Goal: Task Accomplishment & Management: Use online tool/utility

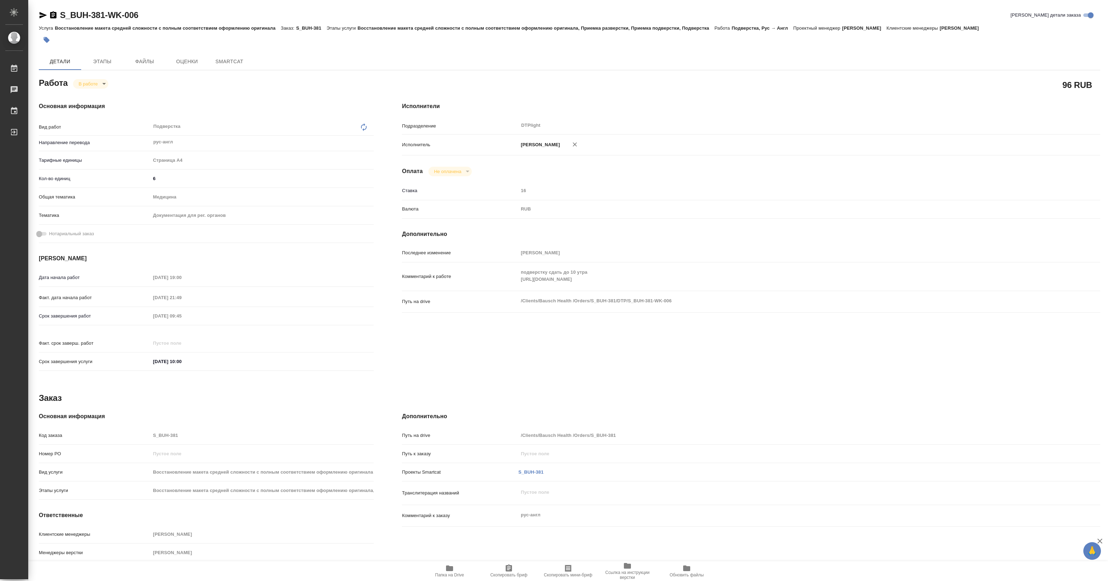
type textarea "x"
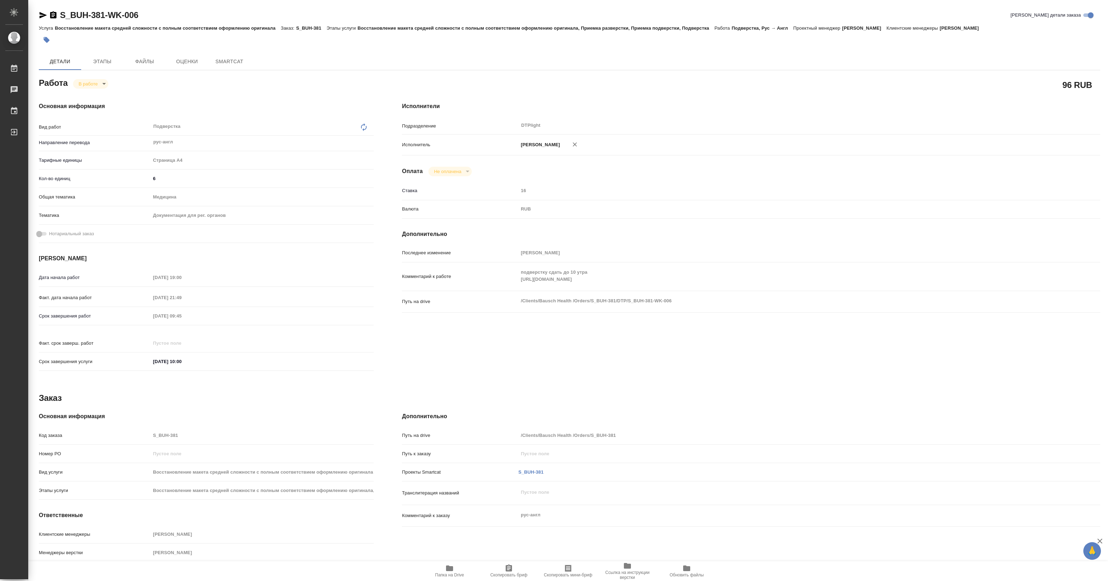
type textarea "x"
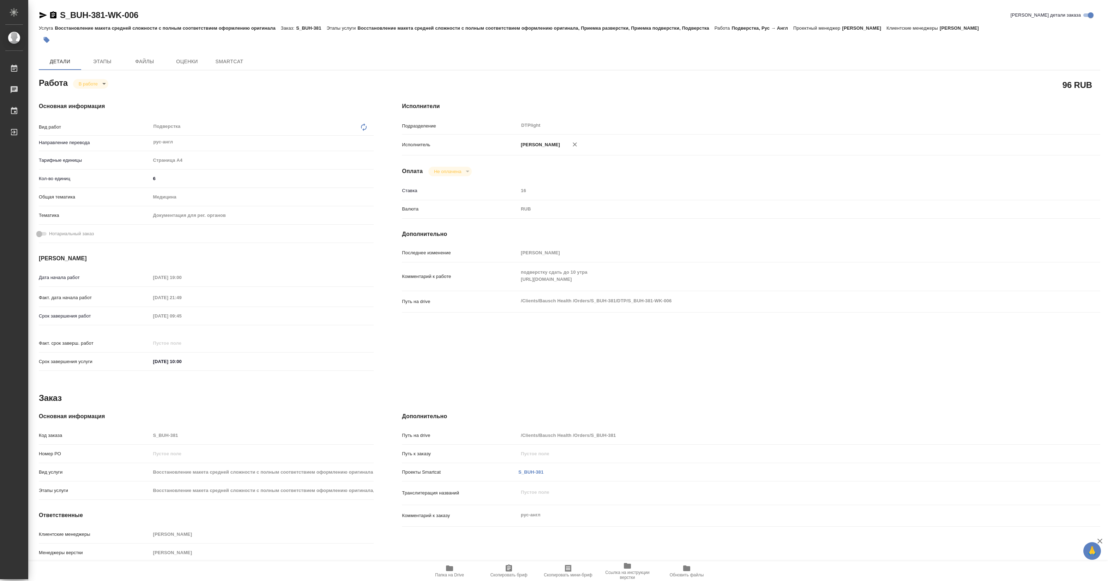
type textarea "x"
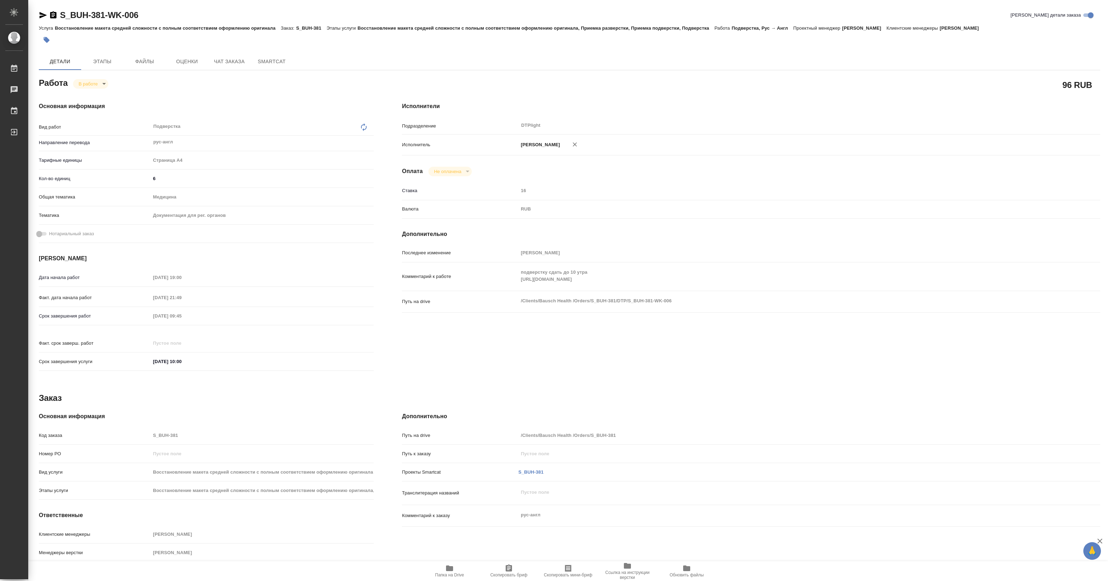
type textarea "x"
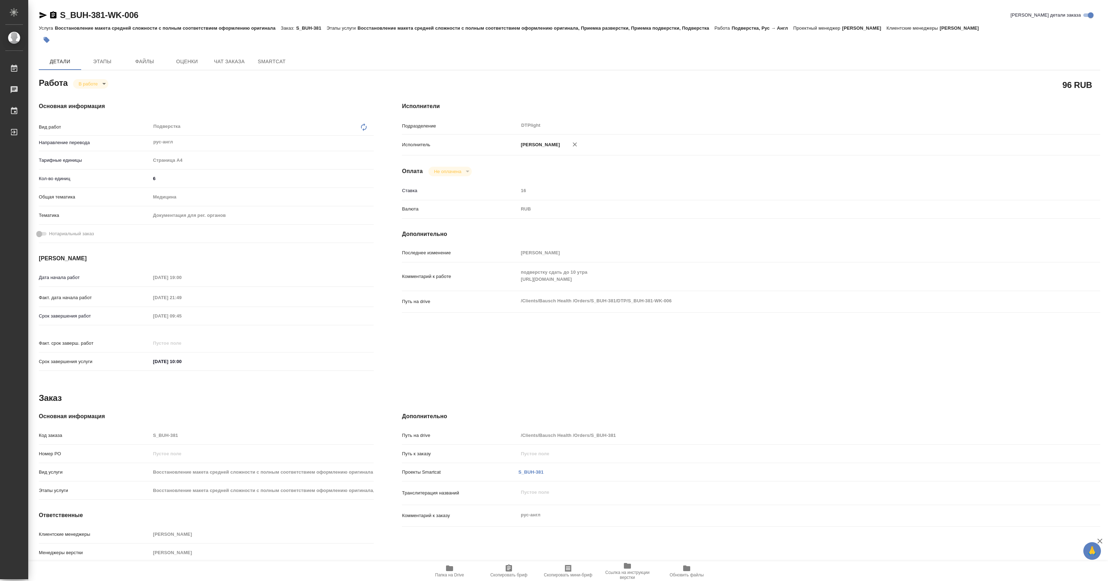
type textarea "x"
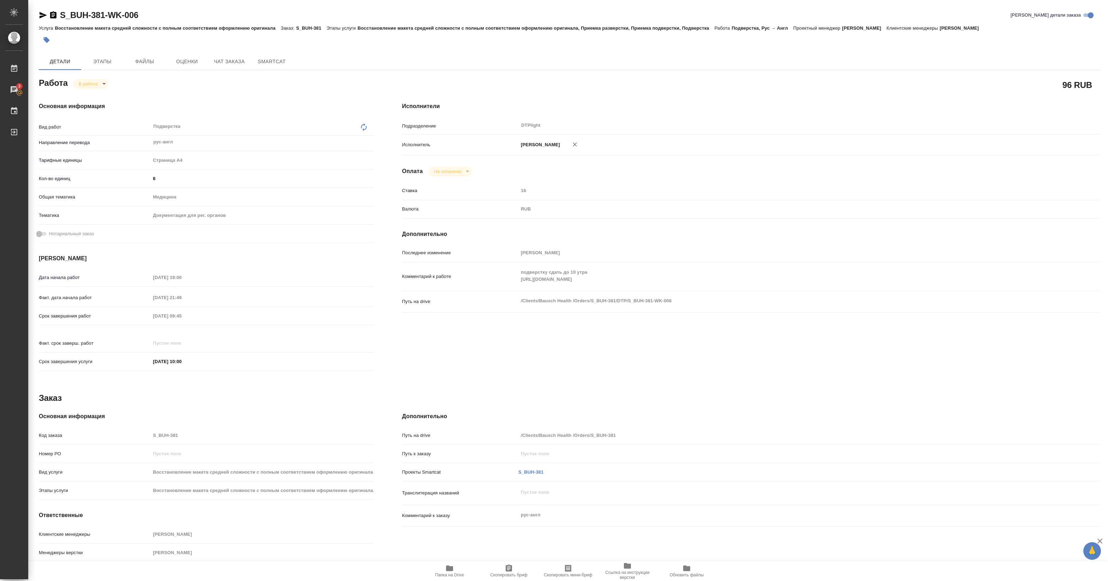
scroll to position [13, 0]
